Goal: Transaction & Acquisition: Purchase product/service

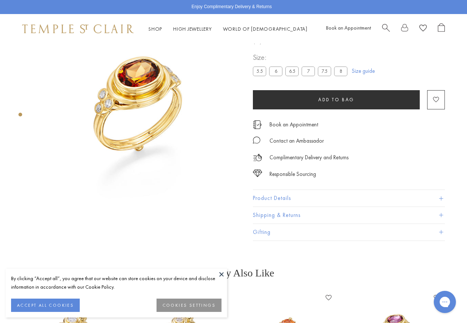
click at [386, 24] on span "Search" at bounding box center [386, 27] width 8 height 8
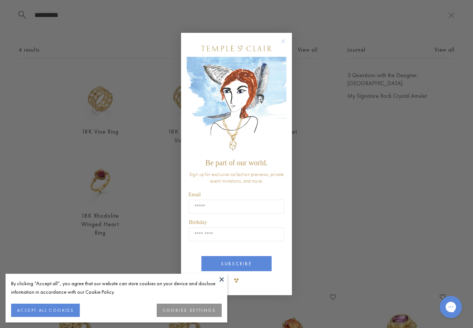
click at [286, 40] on circle "Close dialog" at bounding box center [283, 41] width 9 height 9
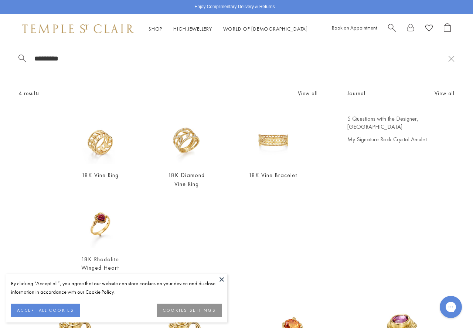
scroll to position [6, 0]
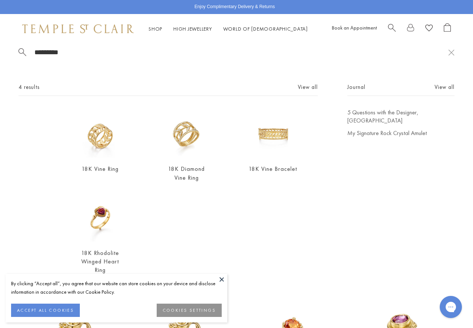
click at [219, 279] on button at bounding box center [221, 279] width 11 height 11
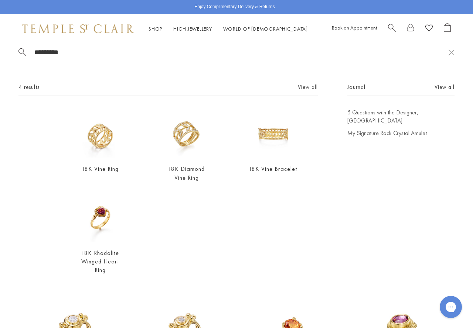
scroll to position [0, 0]
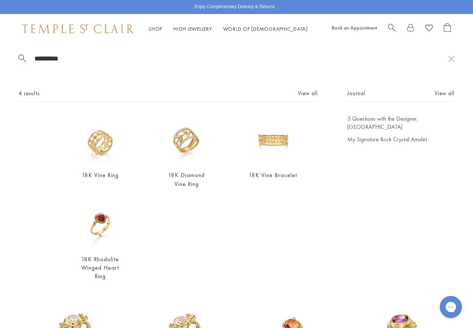
drag, startPoint x: 63, startPoint y: 57, endPoint x: -19, endPoint y: 64, distance: 81.9
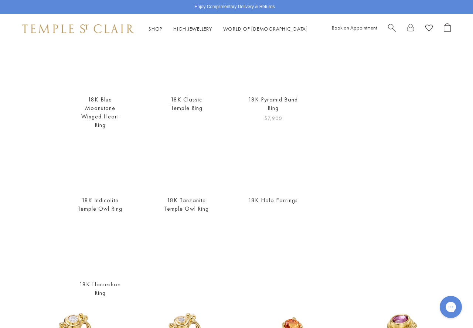
scroll to position [188, 0]
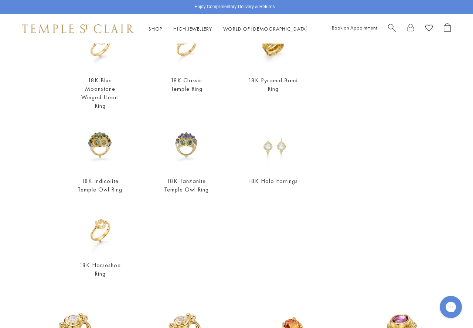
type input "**********"
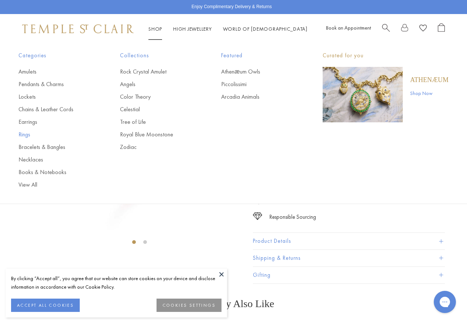
click at [27, 136] on link "Rings" at bounding box center [54, 134] width 72 height 8
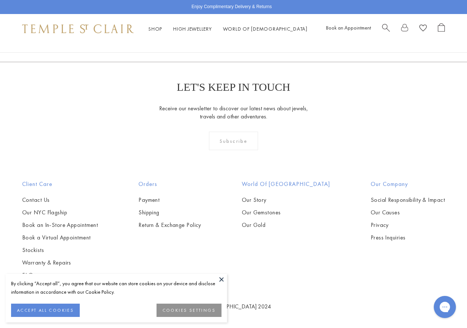
scroll to position [2954, 0]
click at [234, 32] on link "2" at bounding box center [234, 22] width 24 height 20
click at [0, 0] on img at bounding box center [0, 0] width 0 height 0
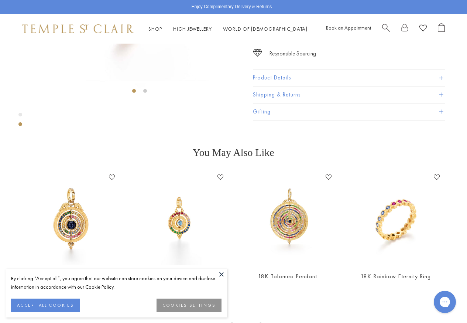
scroll to position [191, 0]
